Goal: Task Accomplishment & Management: Complete application form

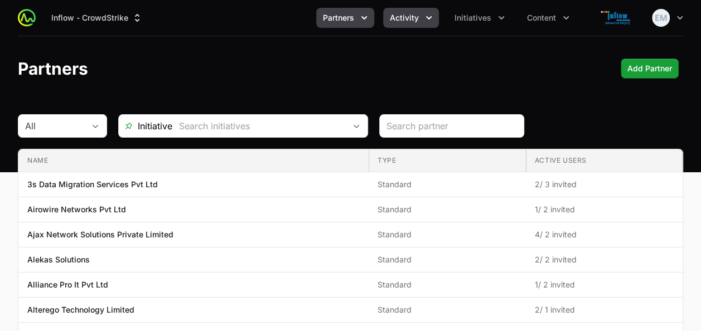
click at [414, 26] on button "Activity" at bounding box center [411, 18] width 56 height 20
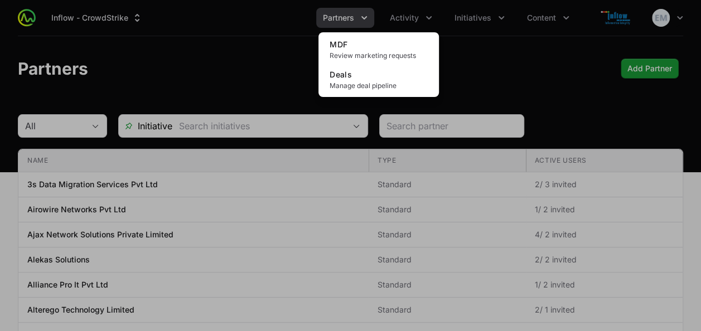
click at [465, 41] on div "Activity menu" at bounding box center [350, 165] width 701 height 331
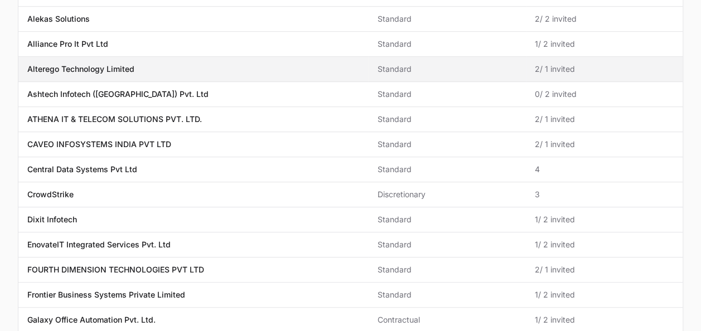
scroll to position [259, 0]
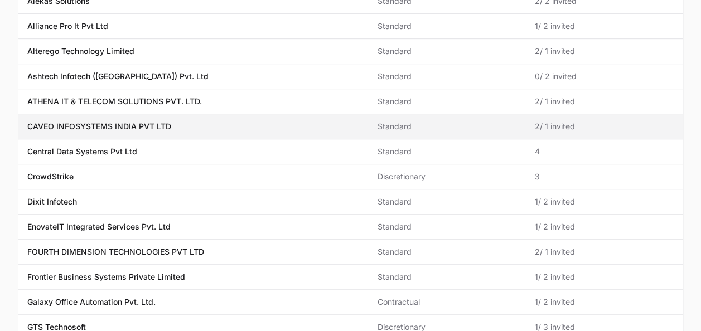
click at [79, 122] on p "CAVEO INFOSYSTEMS INDIA PVT LTD" at bounding box center [99, 126] width 144 height 11
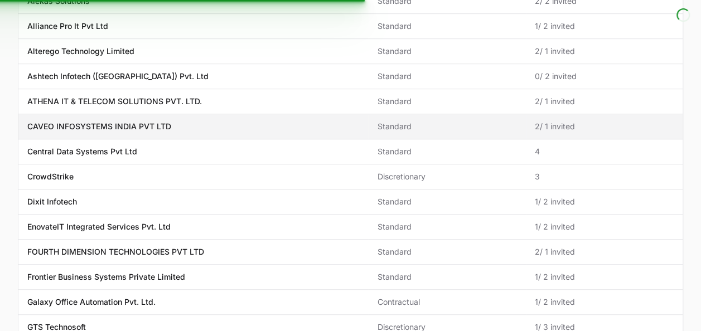
scroll to position [0, 0]
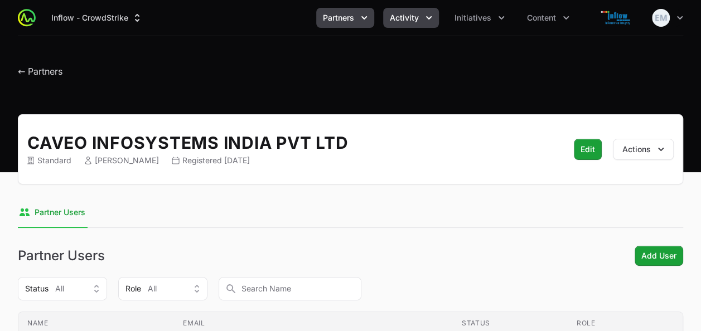
click at [432, 17] on icon "Activity menu" at bounding box center [428, 17] width 11 height 11
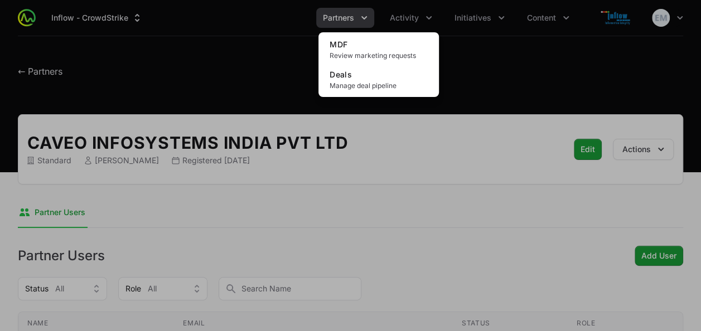
click at [477, 17] on div "Activity menu" at bounding box center [350, 165] width 701 height 331
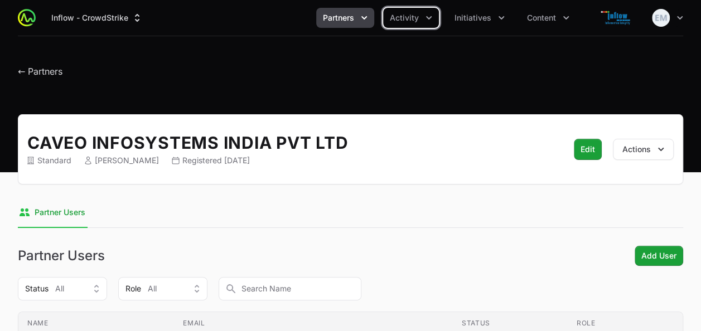
click at [477, 17] on span "Initiatives" at bounding box center [472, 17] width 37 height 11
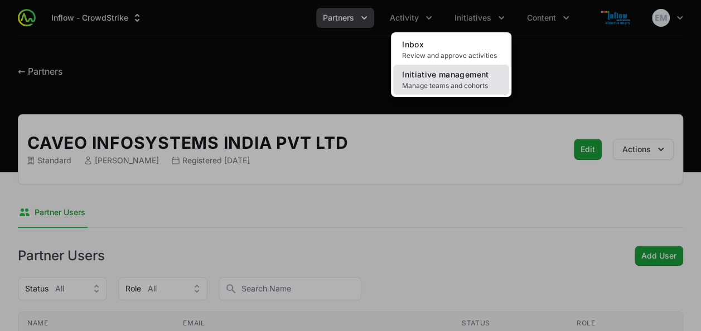
click at [445, 86] on span "Manage teams and cohorts" at bounding box center [451, 85] width 98 height 9
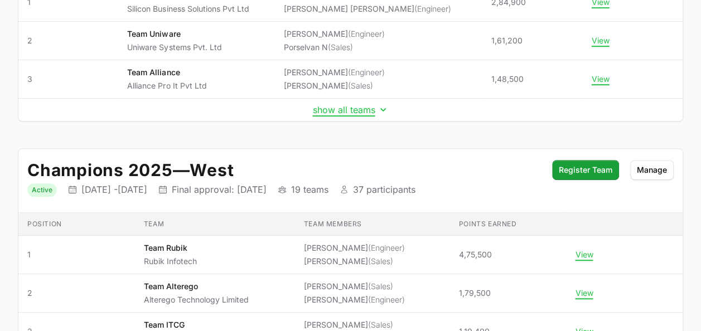
scroll to position [203, 0]
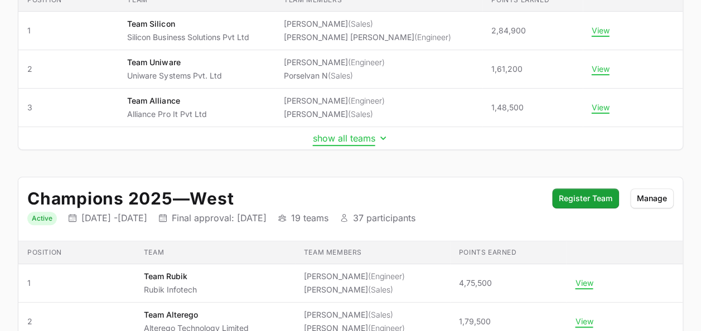
click at [344, 139] on button "show all teams" at bounding box center [351, 138] width 76 height 11
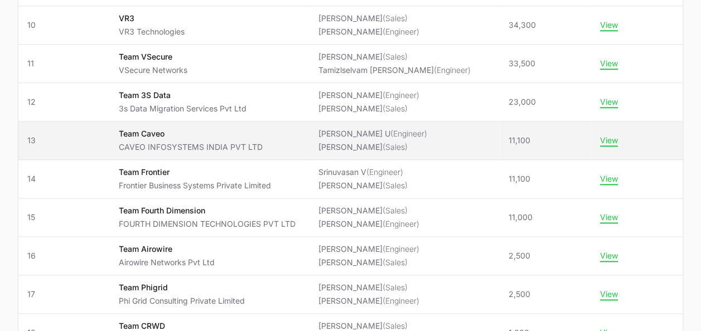
scroll to position [555, 0]
click at [613, 138] on button "View" at bounding box center [609, 140] width 18 height 10
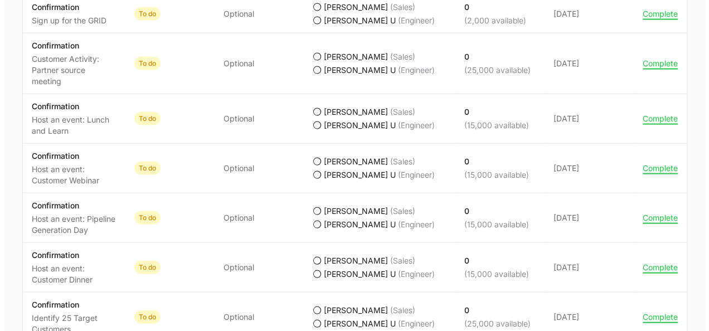
scroll to position [1094, 0]
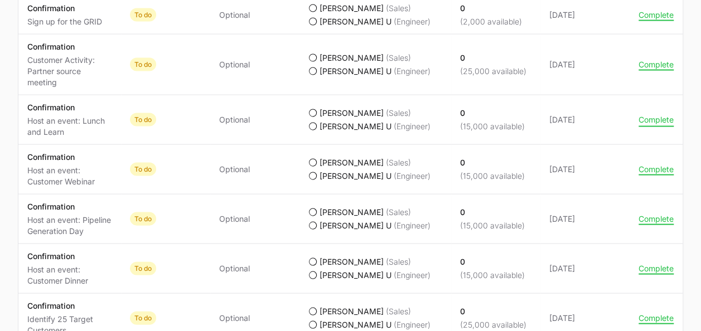
click at [658, 118] on button "Complete" at bounding box center [656, 120] width 35 height 10
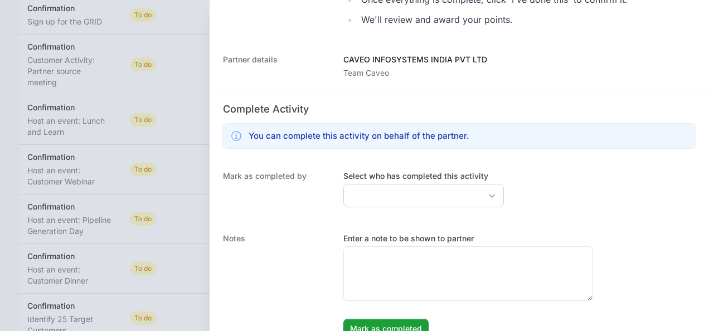
scroll to position [377, 0]
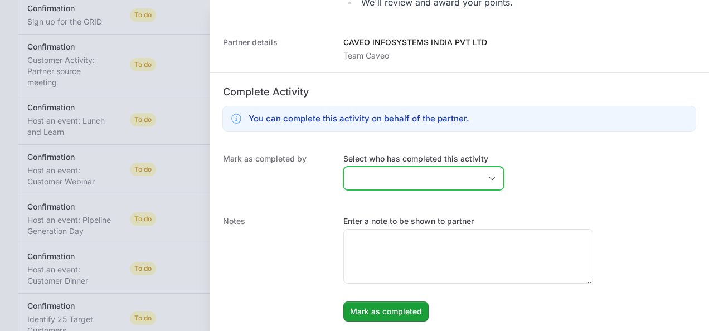
click at [484, 177] on span "Open" at bounding box center [492, 179] width 22 height 4
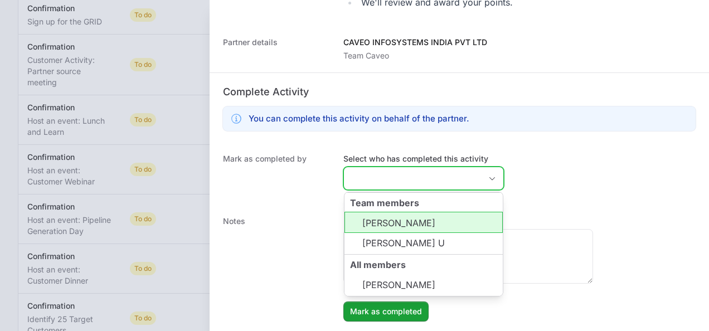
click at [428, 226] on li "[PERSON_NAME]" at bounding box center [424, 222] width 158 height 21
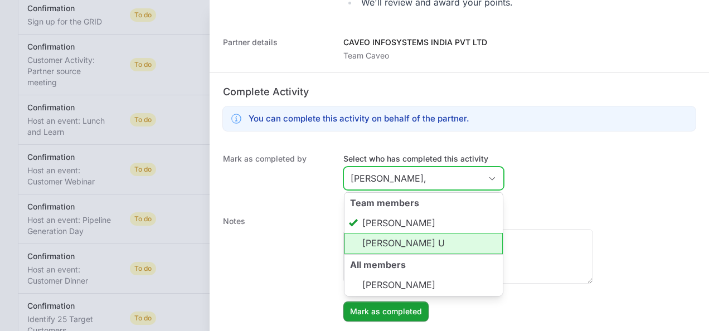
click at [427, 235] on li "[PERSON_NAME] U" at bounding box center [424, 243] width 158 height 21
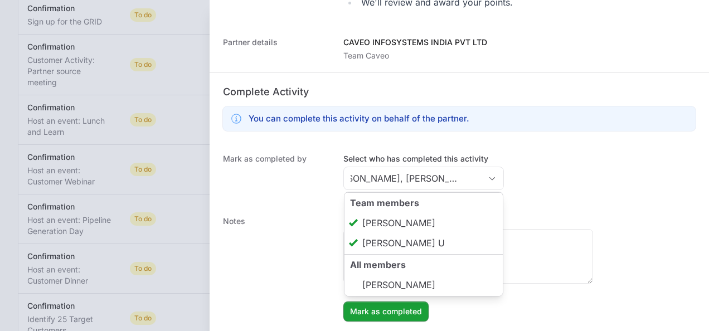
type input "[PERSON_NAME], [PERSON_NAME] U"
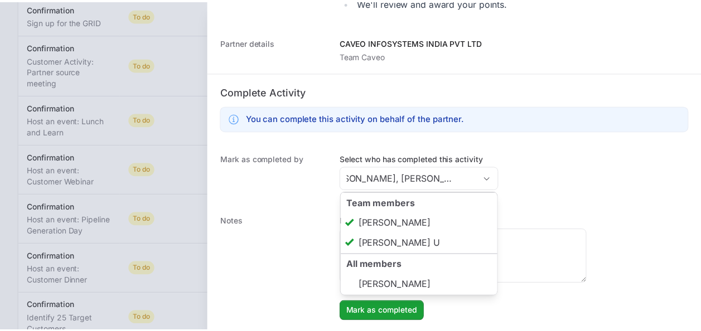
scroll to position [0, 0]
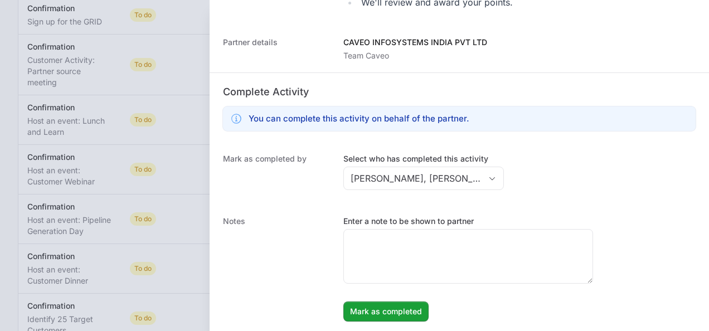
click at [541, 195] on div "Mark as completed by Select who has completed this activity [PERSON_NAME], [PER…" at bounding box center [460, 173] width 500 height 62
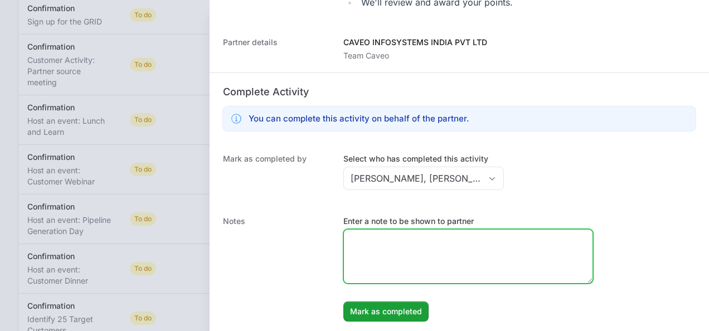
click at [424, 250] on textarea "Enter a note to be shown to partner" at bounding box center [468, 257] width 249 height 54
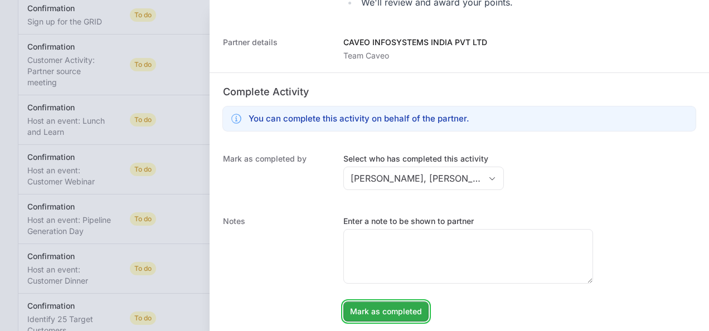
click at [401, 307] on span "Mark as completed" at bounding box center [386, 311] width 72 height 13
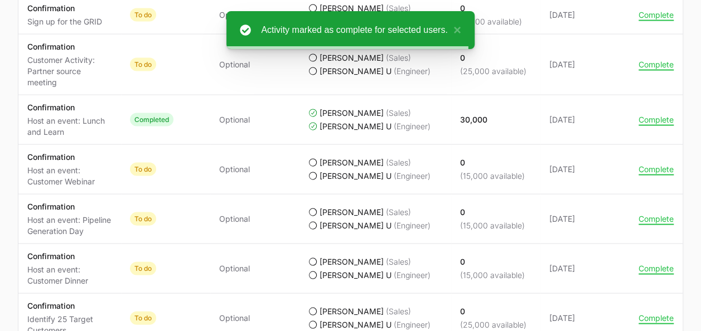
scroll to position [364, 0]
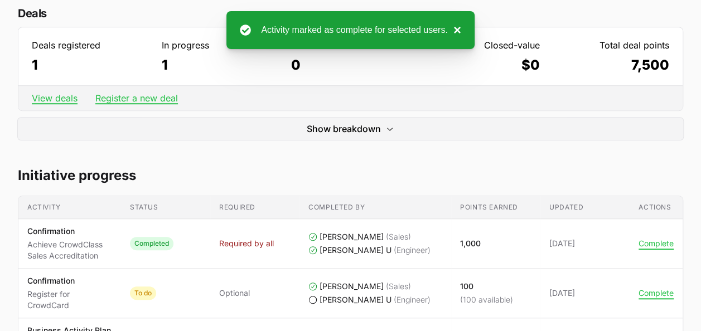
click at [460, 33] on button "×" at bounding box center [454, 29] width 13 height 13
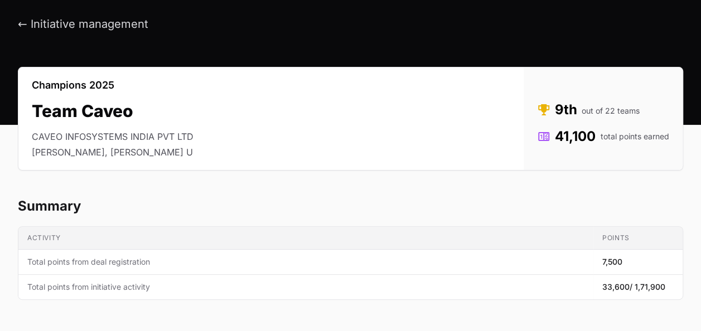
scroll to position [0, 0]
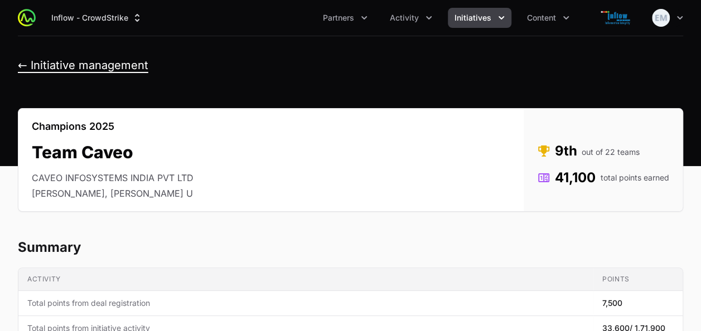
click at [89, 62] on button "← Initiative management" at bounding box center [83, 66] width 130 height 14
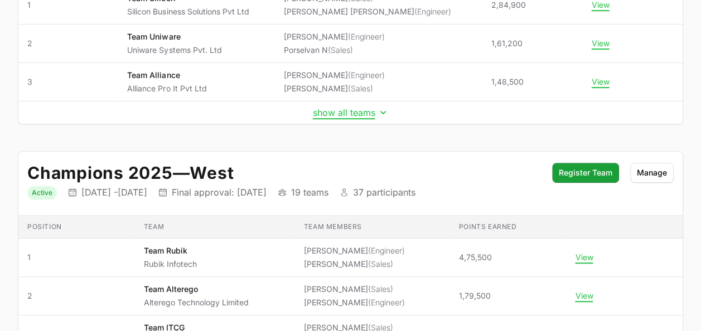
scroll to position [178, 0]
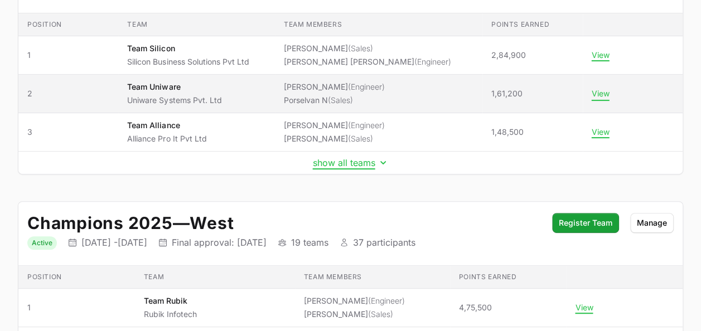
click at [601, 93] on button "View" at bounding box center [601, 94] width 18 height 10
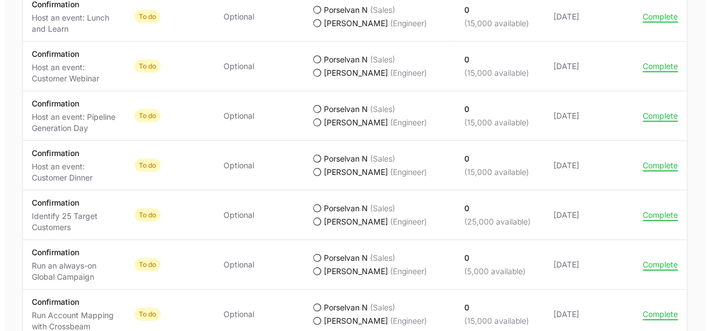
scroll to position [1196, 0]
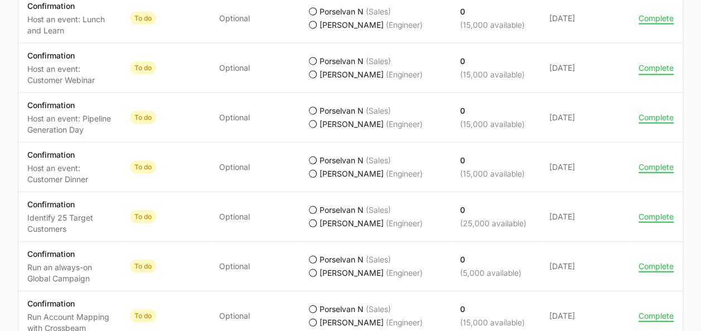
click at [650, 67] on button "Complete" at bounding box center [656, 68] width 35 height 10
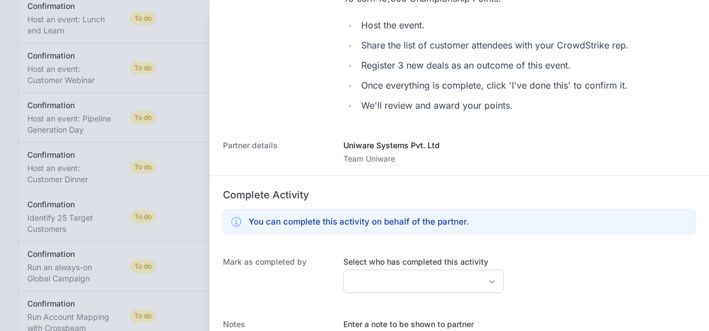
scroll to position [361, 0]
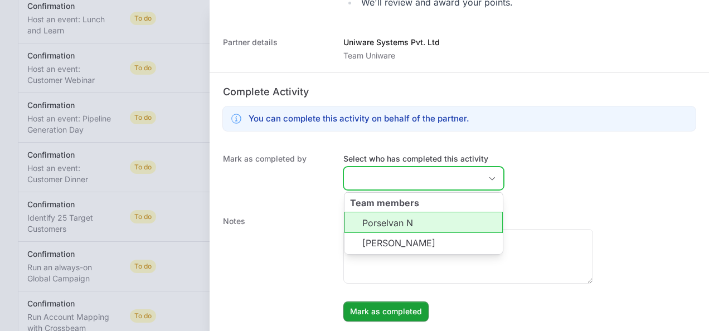
click at [414, 180] on input "Select who has completed this activity" at bounding box center [412, 178] width 137 height 22
click at [400, 219] on li "Porselvan N" at bounding box center [424, 222] width 158 height 21
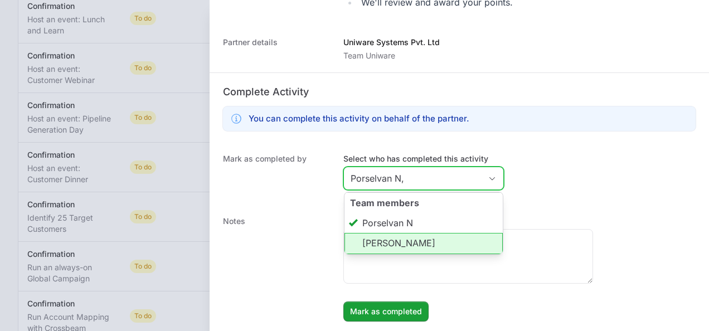
click at [399, 236] on li "[PERSON_NAME]" at bounding box center [424, 243] width 158 height 21
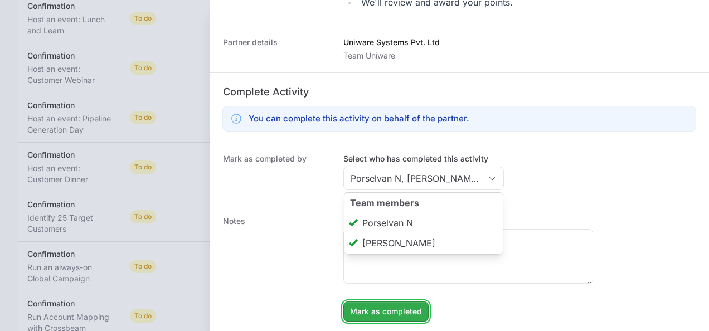
type input "Porselvan N, [PERSON_NAME]"
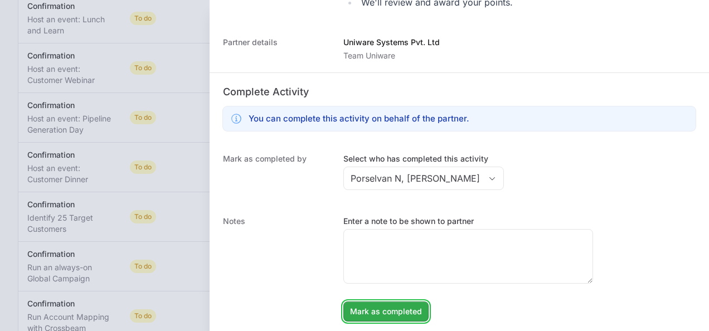
click at [395, 316] on span "Mark as completed" at bounding box center [386, 311] width 72 height 13
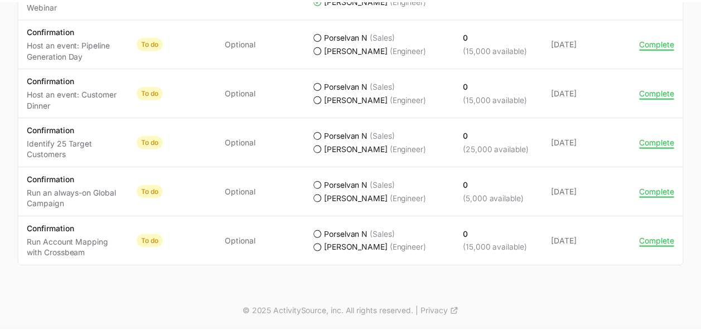
scroll to position [1187, 0]
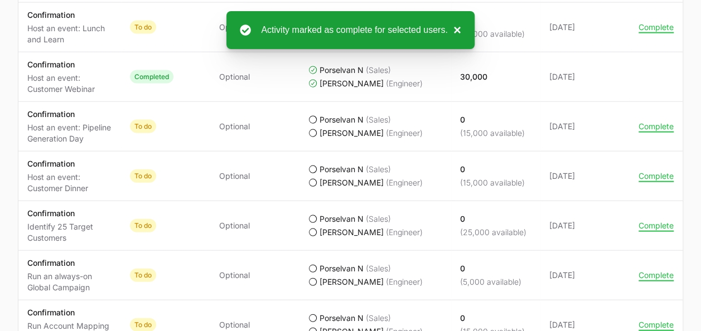
click at [453, 30] on button "×" at bounding box center [454, 29] width 13 height 13
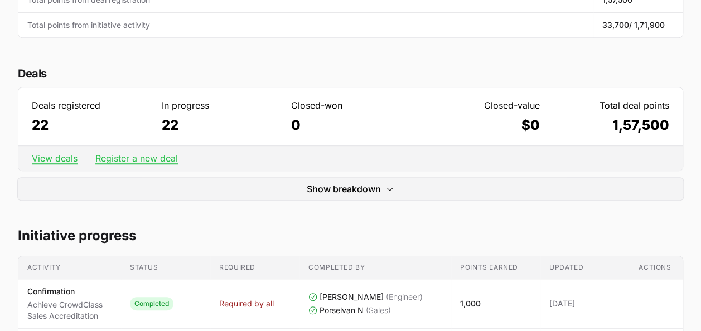
scroll to position [0, 0]
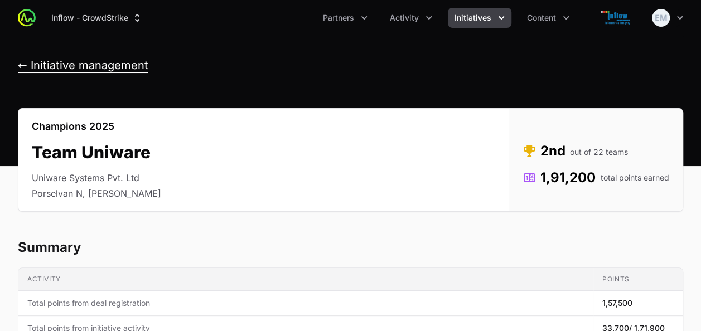
click at [67, 70] on button "← Initiative management" at bounding box center [83, 66] width 130 height 14
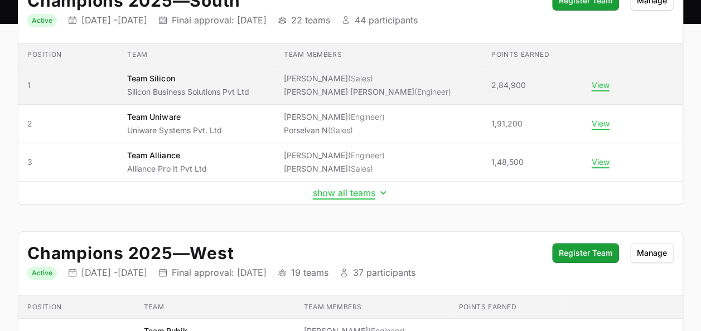
scroll to position [149, 0]
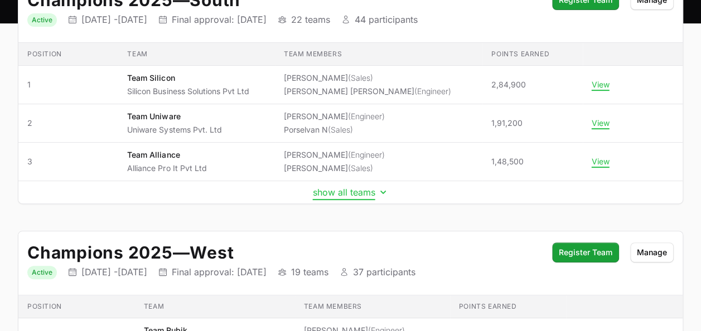
click at [342, 194] on button "show all teams" at bounding box center [351, 192] width 76 height 11
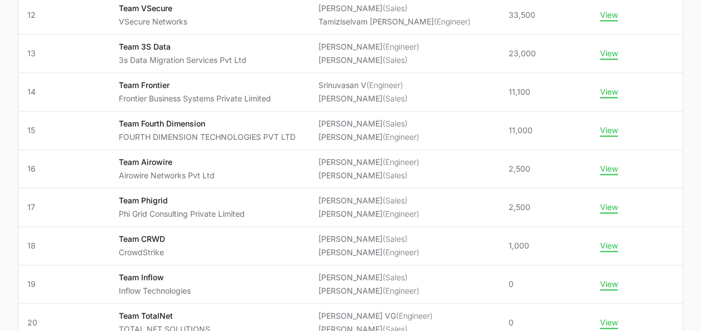
scroll to position [643, 0]
